Goal: Information Seeking & Learning: Learn about a topic

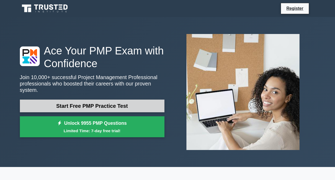
click at [132, 105] on link "Start Free PMP Practice Test" at bounding box center [92, 105] width 145 height 13
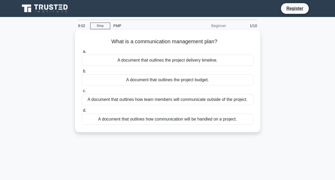
click at [182, 122] on div "A document that outlines how communication will be handled on a project." at bounding box center [168, 118] width 172 height 11
click at [82, 112] on input "d. A document that outlines how communication will be handled on a project." at bounding box center [82, 110] width 0 height 3
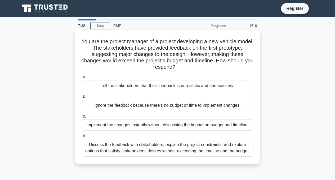
click at [122, 62] on h5 "You are the project manager of a project developing a new vehicle model. The st…" at bounding box center [167, 54] width 173 height 32
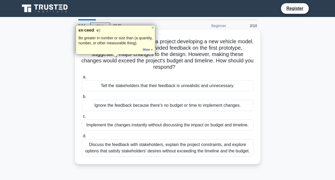
click at [121, 67] on h5 "You are the project manager of a project developing a new vehicle model. The st…" at bounding box center [167, 54] width 173 height 32
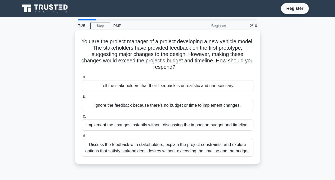
click at [106, 126] on div "Implement the changes instantly without discussing the impact on budget and tim…" at bounding box center [168, 124] width 172 height 11
click at [82, 118] on input "c. Implement the changes instantly without discussing the impact on budget and …" at bounding box center [82, 115] width 0 height 3
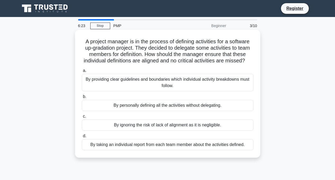
click at [124, 106] on div "By personally defining all the activities without delegating." at bounding box center [168, 105] width 172 height 11
click at [82, 98] on input "b. By personally defining all the activities without delegating." at bounding box center [82, 96] width 0 height 3
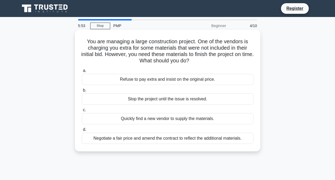
click at [184, 101] on div "Stop the project until the issue is resolved." at bounding box center [168, 98] width 172 height 11
click at [82, 92] on input "b. Stop the project until the issue is resolved." at bounding box center [82, 89] width 0 height 3
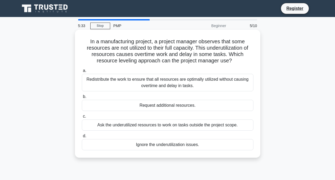
click at [221, 51] on h5 "In a manufacturing project, a project manager observes that some resources are …" at bounding box center [167, 51] width 173 height 26
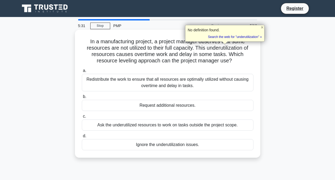
click at [245, 49] on h5 "In a manufacturing project, a project manager observes that some resources are …" at bounding box center [167, 51] width 173 height 26
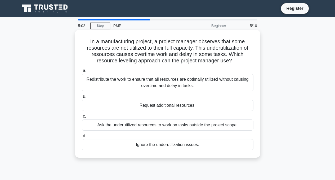
click at [111, 126] on div "Ask the underutilized resources to work on tasks outside the project scope." at bounding box center [168, 124] width 172 height 11
click at [82, 118] on input "c. Ask the underutilized resources to work on tasks outside the project scope." at bounding box center [82, 115] width 0 height 3
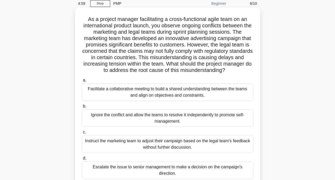
scroll to position [20, 0]
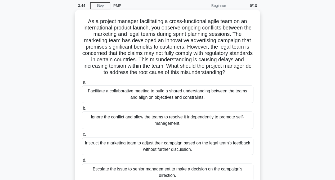
click at [177, 98] on div "Facilitate a collaborative meeting to build a shared understanding between the …" at bounding box center [168, 93] width 172 height 17
click at [82, 84] on input "a. Facilitate a collaborative meeting to build a shared understanding between t…" at bounding box center [82, 82] width 0 height 3
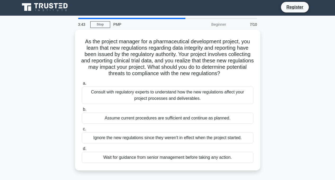
scroll to position [0, 0]
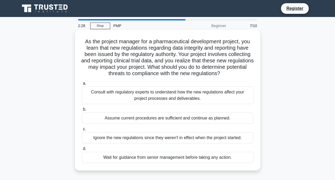
click at [175, 159] on div "Wait for guidance from senior management before taking any action." at bounding box center [168, 157] width 172 height 11
click at [82, 150] on input "d. Wait for guidance from senior management before taking any action." at bounding box center [82, 148] width 0 height 3
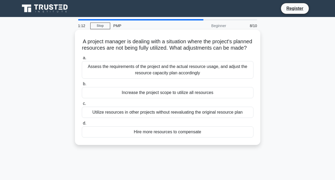
click at [178, 118] on div "Utilize resources in other projects without reevaluating the original resource …" at bounding box center [168, 111] width 172 height 11
click at [82, 105] on input "c. Utilize resources in other projects without reevaluating the original resour…" at bounding box center [82, 103] width 0 height 3
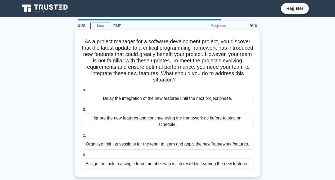
click at [158, 145] on div "Organize training sessions for the team to learn and apply the new framework fe…" at bounding box center [168, 143] width 172 height 11
click at [82, 137] on input "c. Organize training sessions for the team to learn and apply the new framework…" at bounding box center [82, 135] width 0 height 3
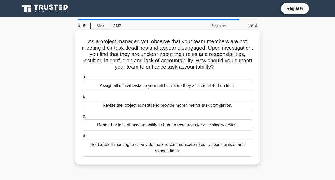
click at [119, 107] on div "Revise the project schedule to provide more time for task completion." at bounding box center [168, 105] width 172 height 11
click at [82, 98] on input "b. Revise the project schedule to provide more time for task completion." at bounding box center [82, 96] width 0 height 3
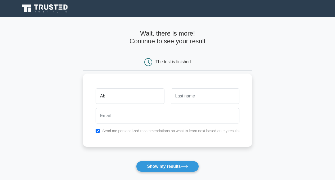
type input "[PERSON_NAME]"
click at [192, 91] on input "text" at bounding box center [205, 95] width 69 height 15
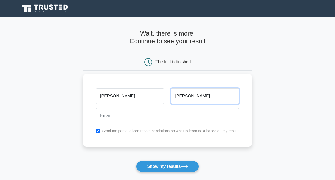
type input "hannan"
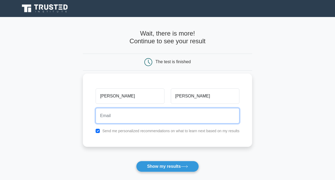
click at [162, 123] on input "email" at bounding box center [168, 115] width 144 height 15
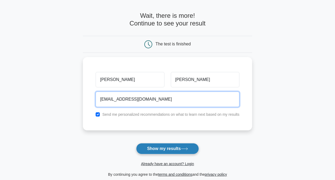
scroll to position [27, 0]
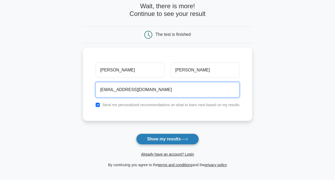
type input "abdulsaimonhannan@gmail.com"
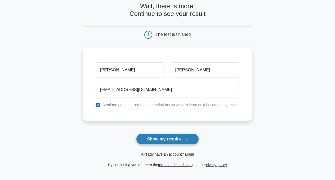
click at [170, 138] on button "Show my results" at bounding box center [167, 138] width 63 height 11
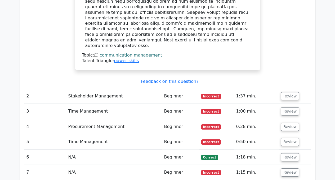
scroll to position [608, 0]
click at [284, 92] on button "Review" at bounding box center [290, 96] width 18 height 8
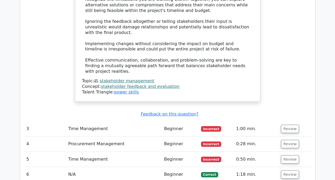
scroll to position [985, 0]
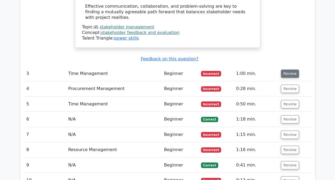
click at [285, 69] on button "Review" at bounding box center [290, 73] width 18 height 8
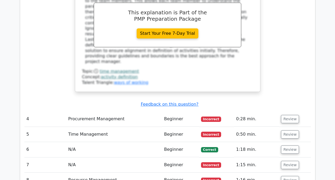
scroll to position [1250, 0]
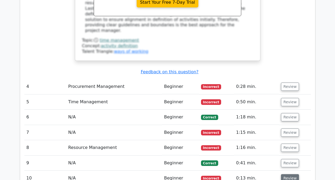
click at [291, 174] on button "Review" at bounding box center [290, 178] width 18 height 8
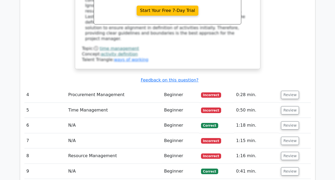
scroll to position [1237, 0]
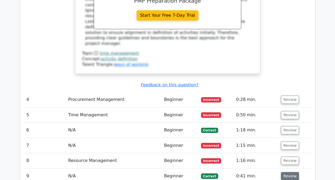
click at [292, 172] on button "Review" at bounding box center [290, 176] width 18 height 8
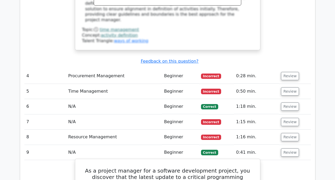
scroll to position [1237, 0]
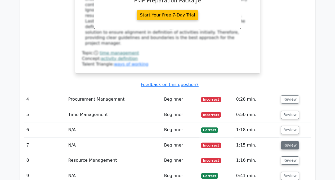
click at [285, 141] on button "Review" at bounding box center [290, 145] width 18 height 8
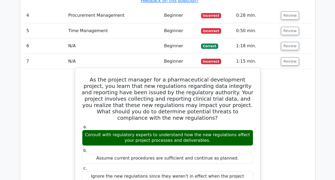
scroll to position [1320, 0]
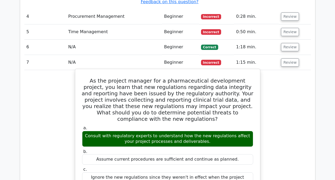
click at [192, 77] on h5 "As the project manager for a pharmaceutical development project, you learn that…" at bounding box center [168, 99] width 172 height 45
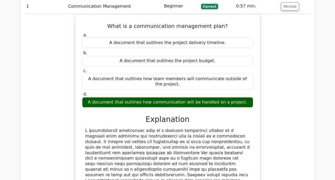
scroll to position [376, 0]
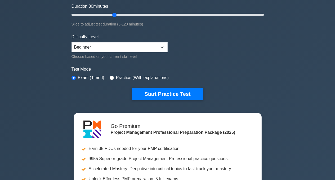
scroll to position [102, 0]
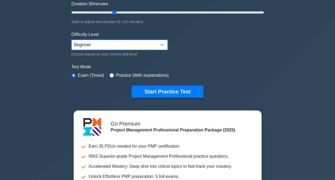
click at [146, 45] on select "Beginner Intermediate Expert" at bounding box center [120, 45] width 96 height 10
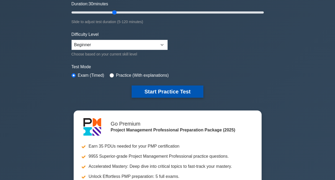
click at [157, 86] on button "Start Practice Test" at bounding box center [168, 91] width 72 height 12
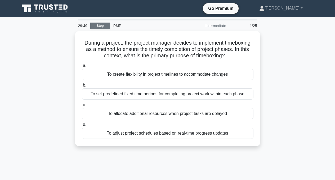
click at [101, 28] on link "Stop" at bounding box center [100, 26] width 20 height 7
